Goal: Transaction & Acquisition: Purchase product/service

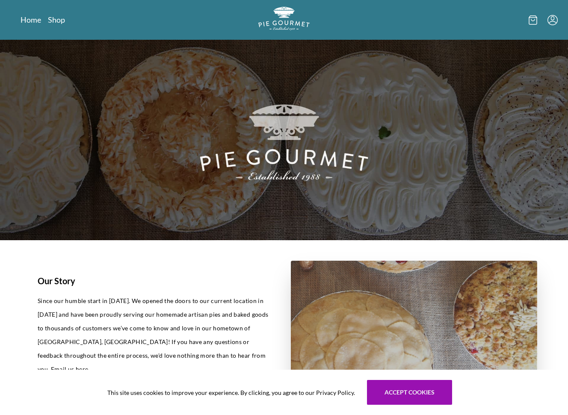
click at [65, 20] on nav "Home Shop" at bounding box center [107, 20] width 172 height 11
click at [53, 22] on link "Shop" at bounding box center [56, 20] width 17 height 10
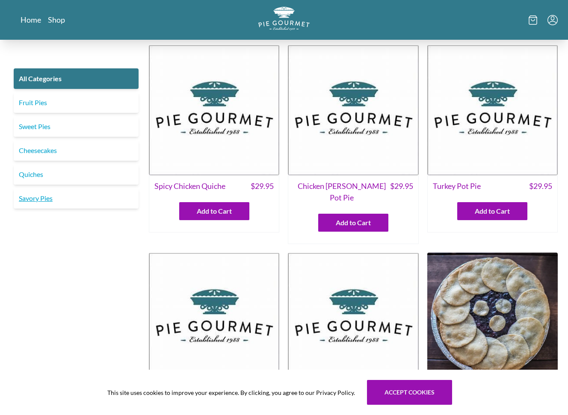
click at [86, 206] on link "Savory Pies" at bounding box center [76, 198] width 125 height 21
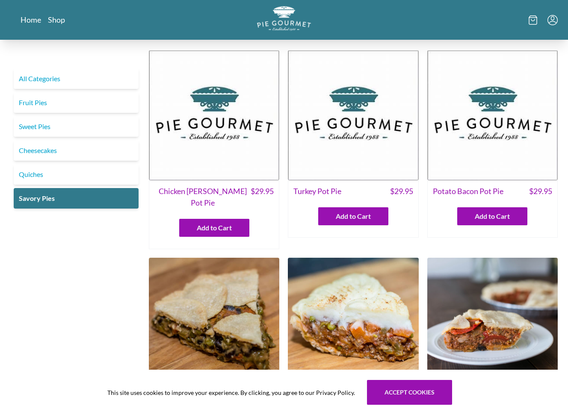
click at [287, 12] on img "Logo" at bounding box center [284, 18] width 54 height 25
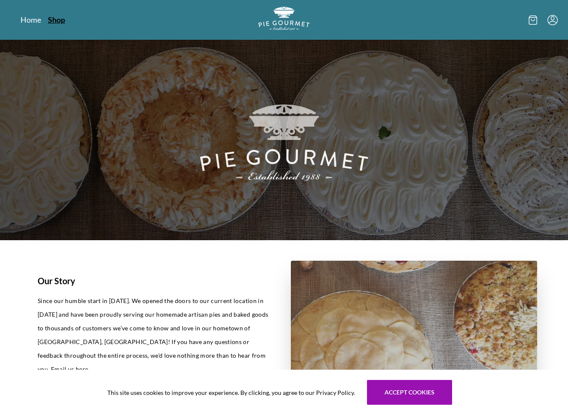
click at [56, 19] on link "Shop" at bounding box center [56, 20] width 17 height 10
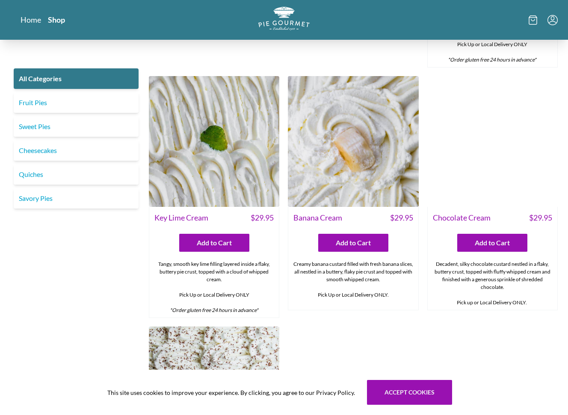
scroll to position [1639, 0]
